Goal: Information Seeking & Learning: Learn about a topic

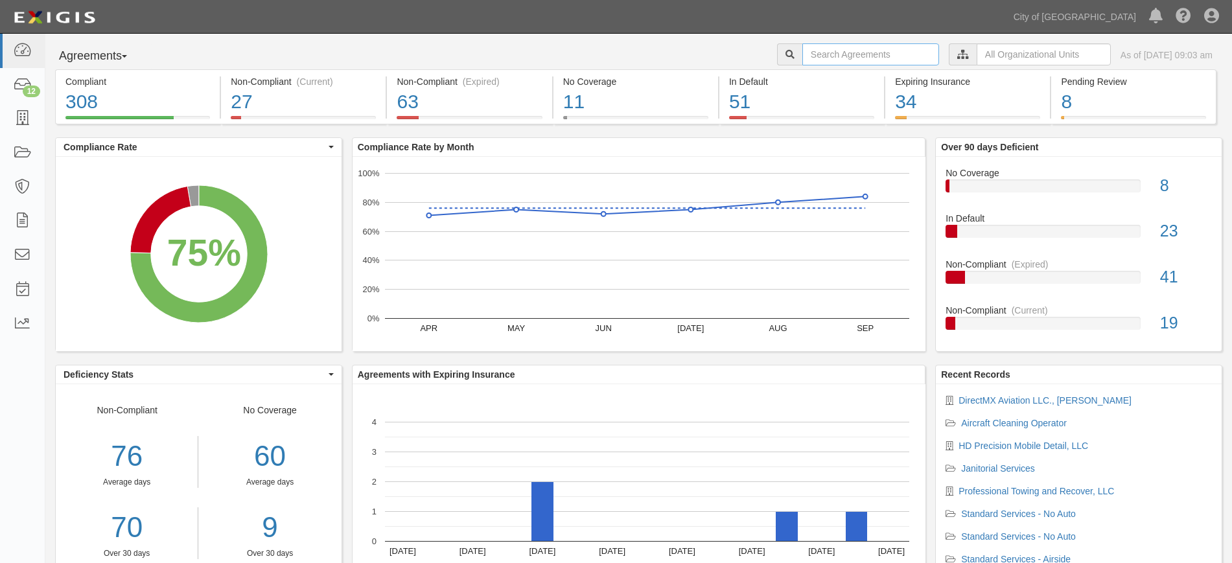
click at [832, 54] on input "text" at bounding box center [870, 54] width 137 height 22
type input "abm"
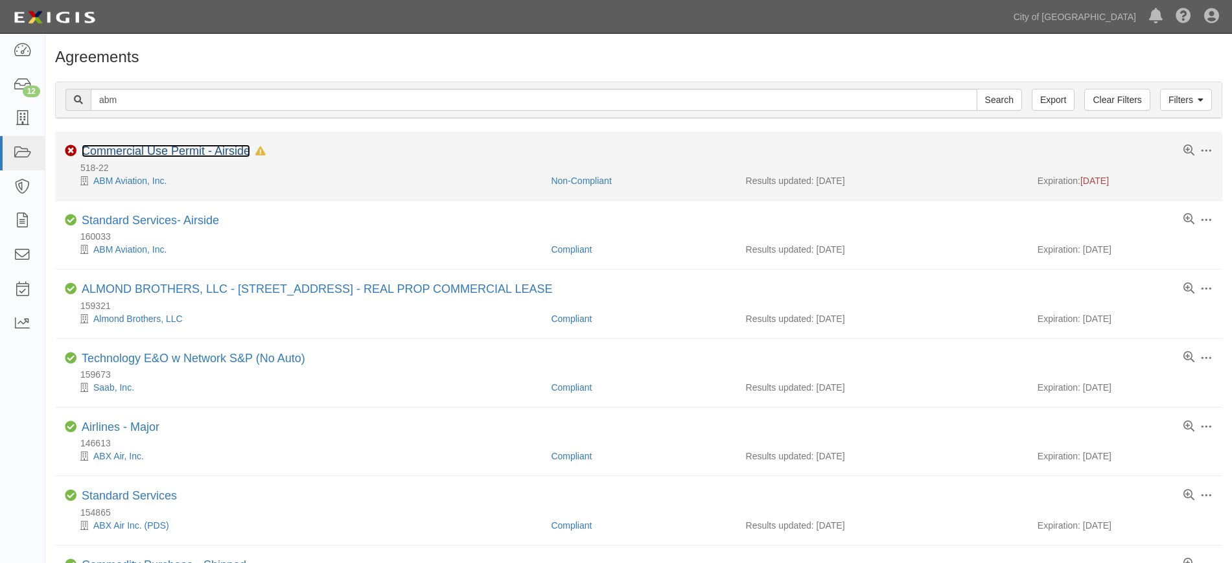
click at [197, 153] on link "Commercial Use Permit - Airside" at bounding box center [166, 151] width 169 height 13
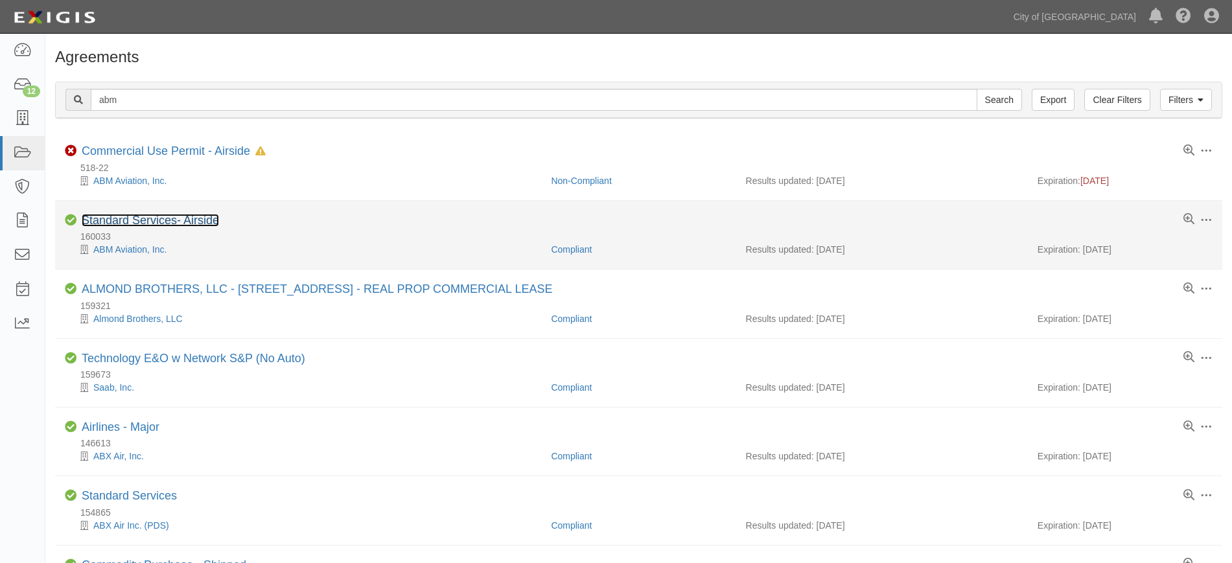
click at [119, 220] on link "Standard Services- Airside" at bounding box center [150, 220] width 137 height 13
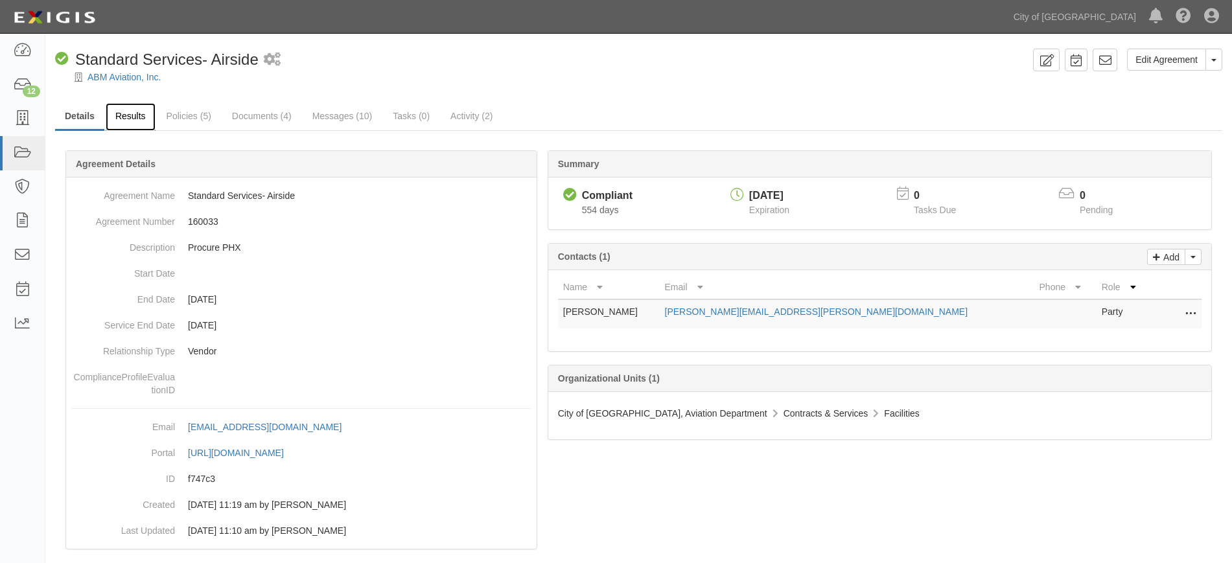
click at [137, 119] on link "Results" at bounding box center [131, 117] width 50 height 28
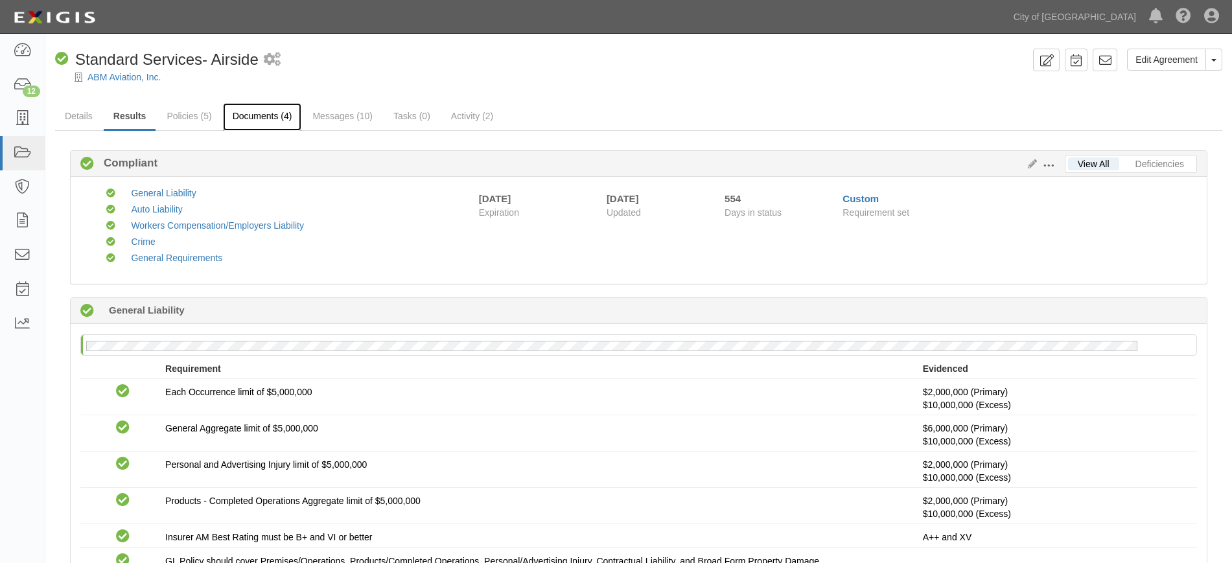
click at [277, 118] on link "Documents (4)" at bounding box center [262, 117] width 79 height 28
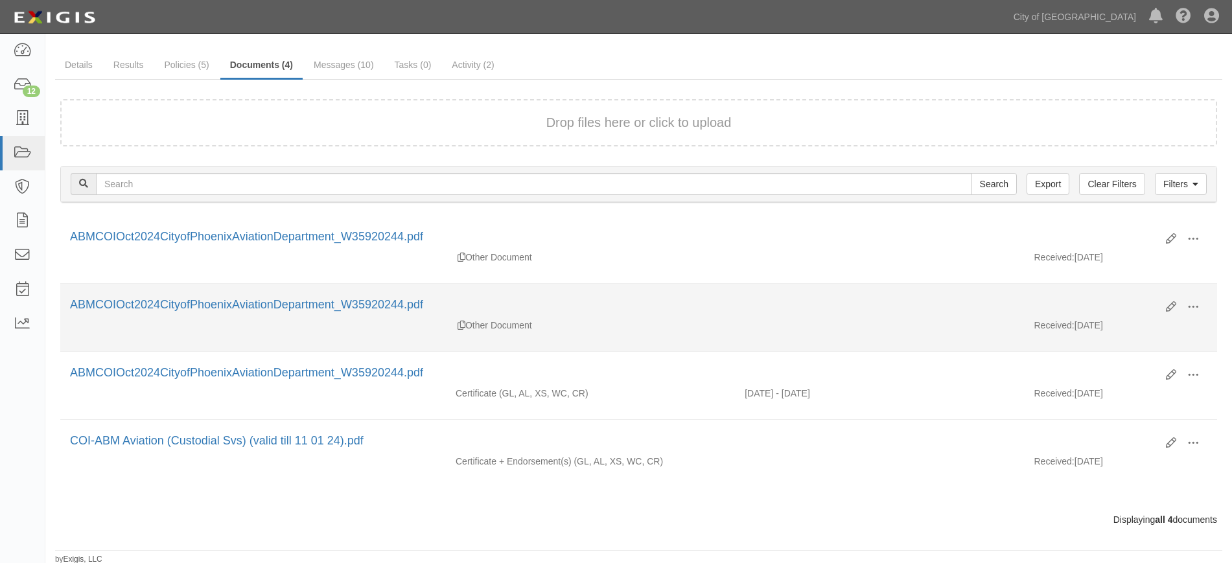
scroll to position [53, 0]
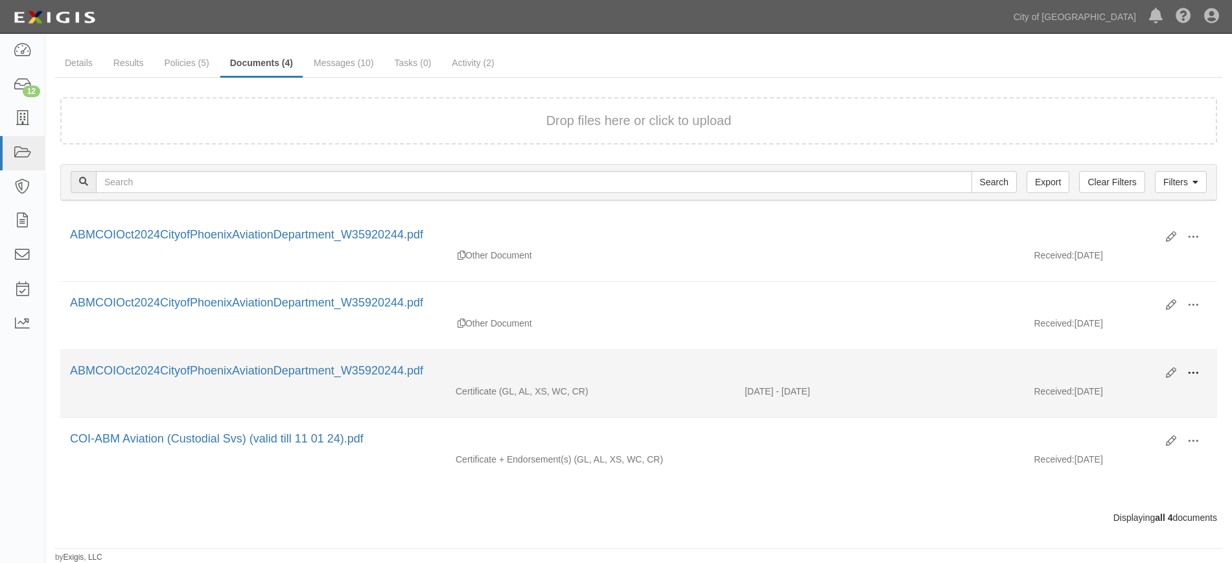
click at [1194, 369] on span at bounding box center [1193, 373] width 12 height 12
click at [1135, 392] on link "View" at bounding box center [1130, 391] width 102 height 23
